Goal: Check status: Check status

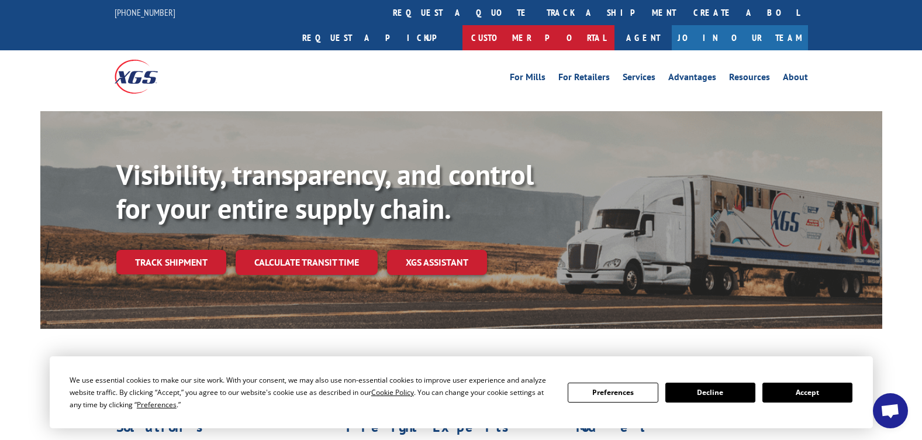
click at [615, 25] on link "Customer Portal" at bounding box center [539, 37] width 152 height 25
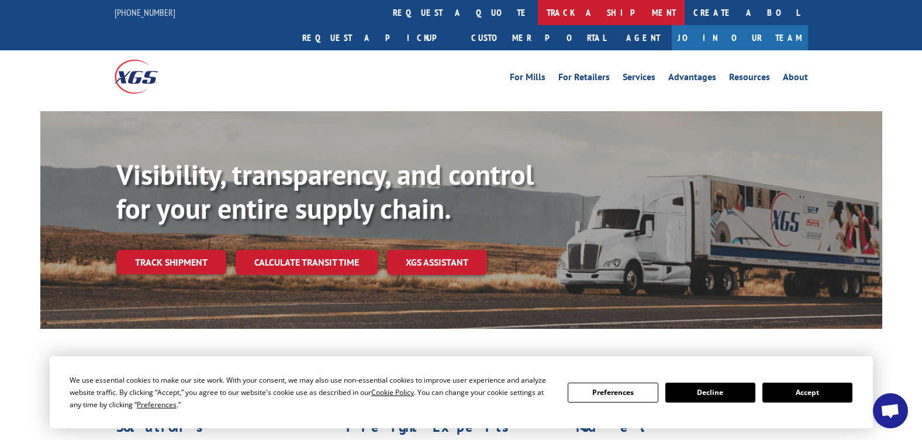
click at [538, 11] on link "track a shipment" at bounding box center [611, 12] width 147 height 25
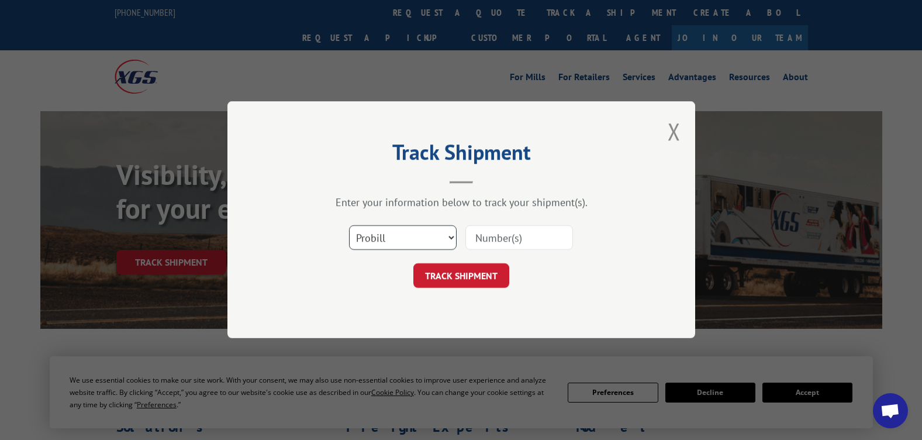
click at [398, 242] on select "Select category... Probill BOL PO" at bounding box center [403, 238] width 108 height 25
select select "bol"
click at [349, 226] on select "Select category... Probill BOL PO" at bounding box center [403, 238] width 108 height 25
click at [497, 236] on input at bounding box center [519, 238] width 108 height 25
paste input "50853170"
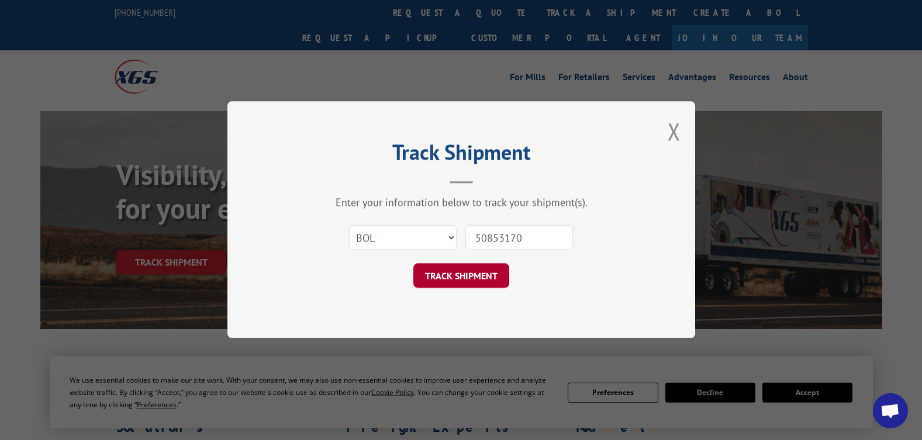
type input "50853170"
click at [449, 281] on button "TRACK SHIPMENT" at bounding box center [461, 276] width 96 height 25
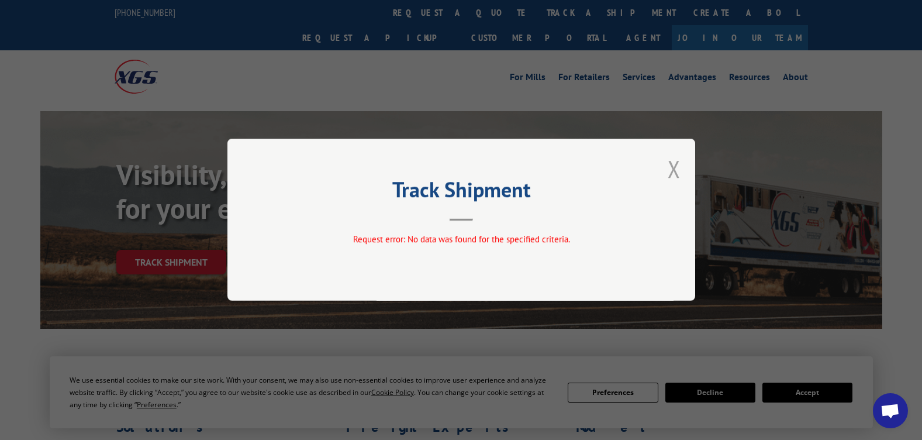
click at [672, 162] on button "Close modal" at bounding box center [674, 168] width 13 height 31
